Goal: Task Accomplishment & Management: Use online tool/utility

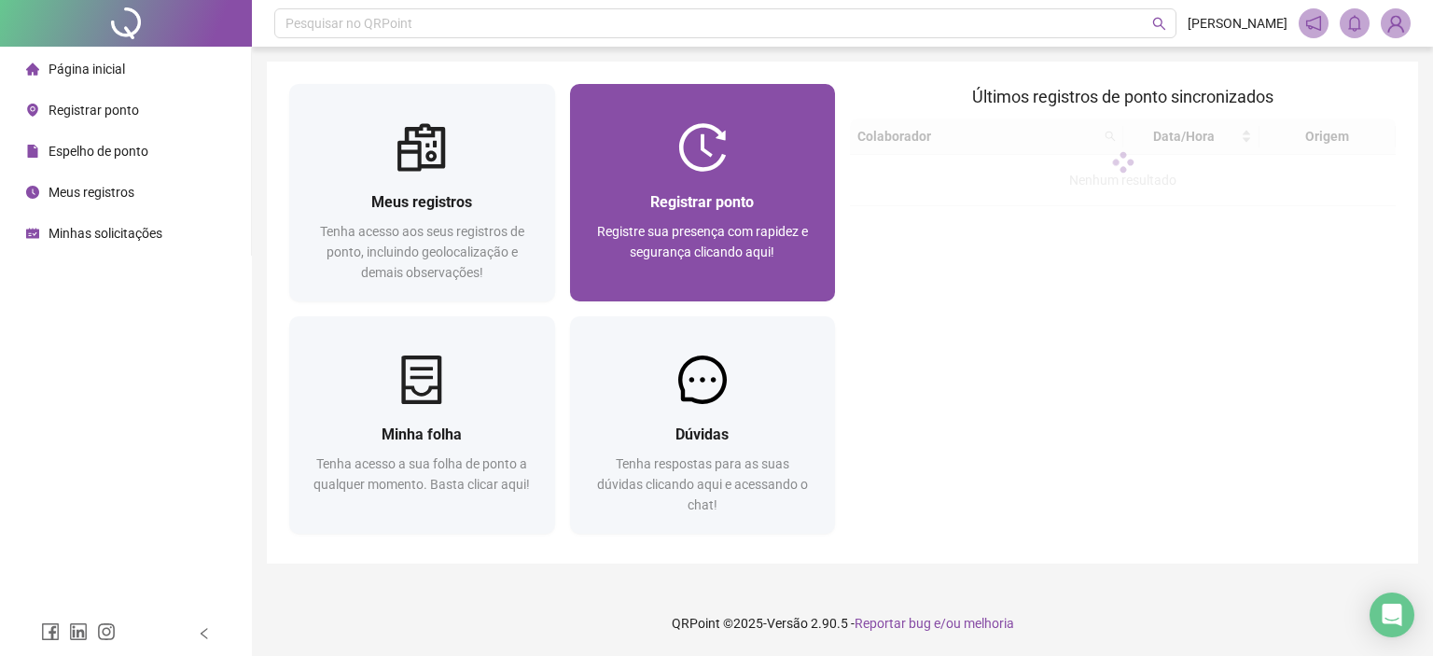
click at [726, 193] on span "Registrar ponto" at bounding box center [702, 202] width 104 height 18
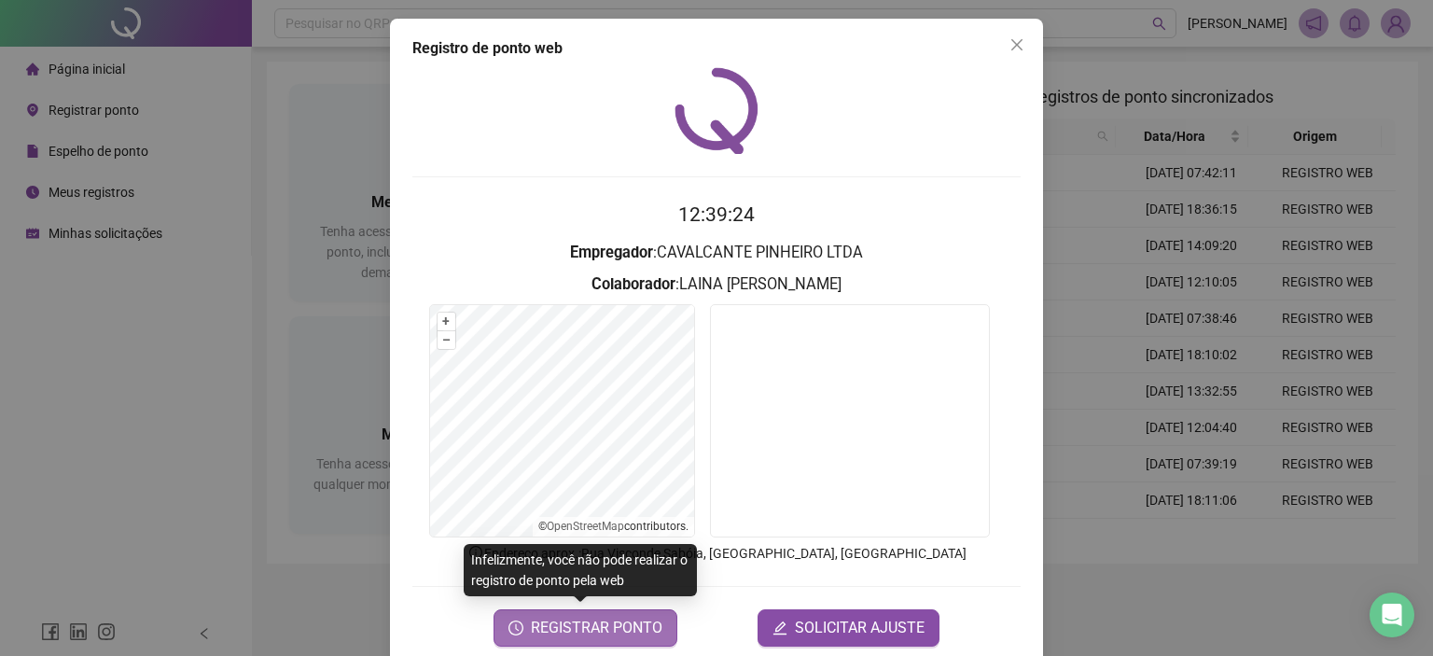
click at [639, 626] on span "REGISTRAR PONTO" at bounding box center [597, 628] width 132 height 22
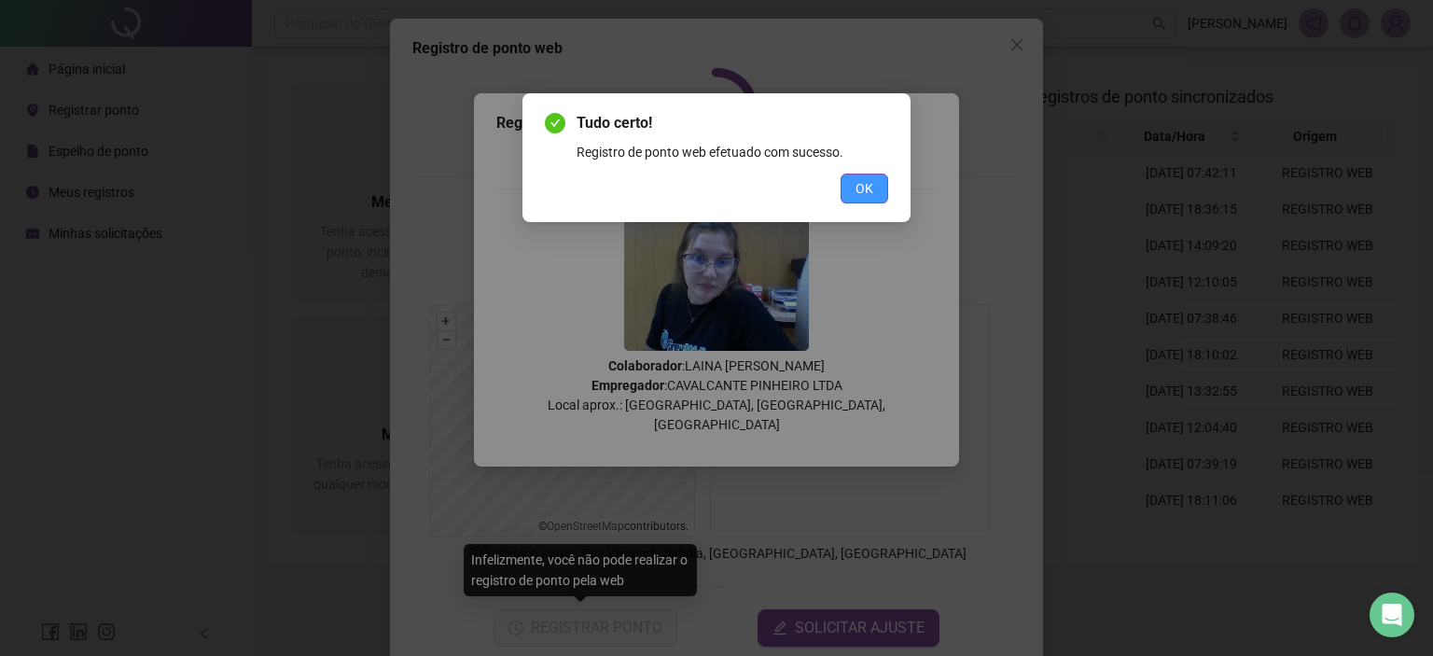
click at [856, 197] on span "OK" at bounding box center [864, 188] width 18 height 21
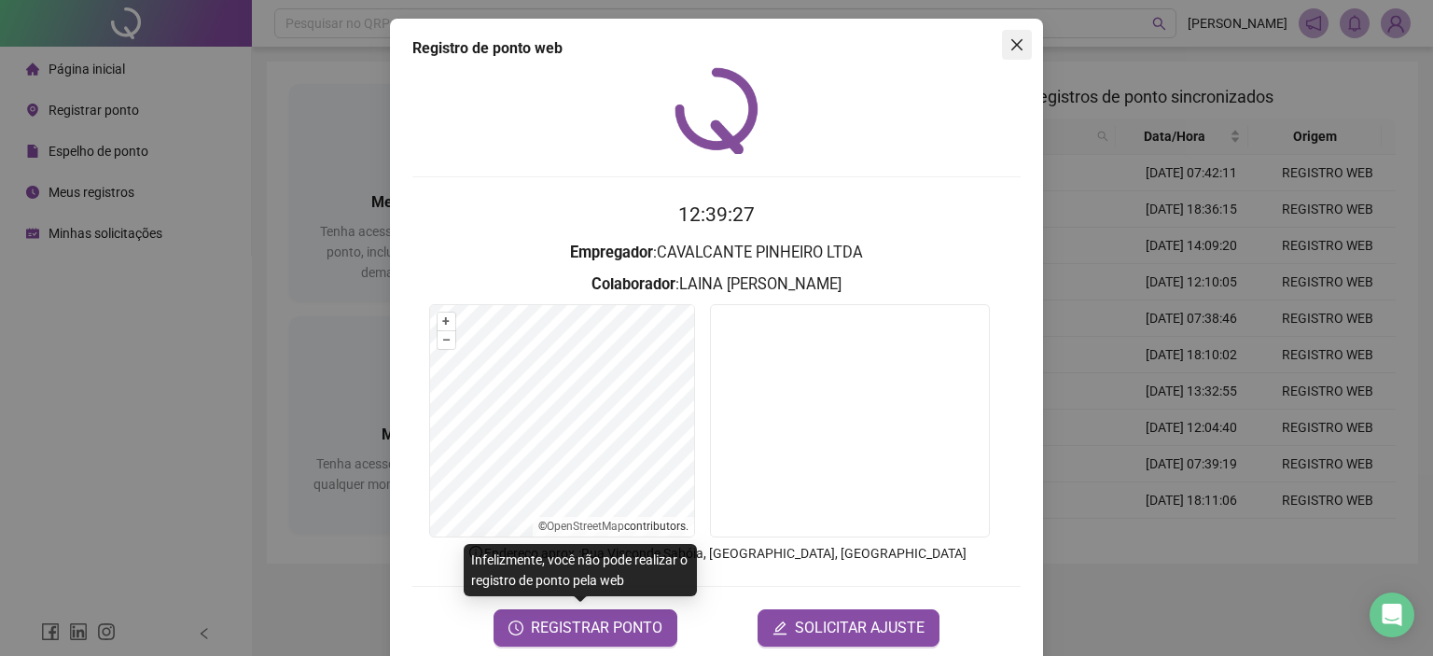
click at [1009, 44] on icon "close" at bounding box center [1016, 44] width 15 height 15
